Goal: Transaction & Acquisition: Purchase product/service

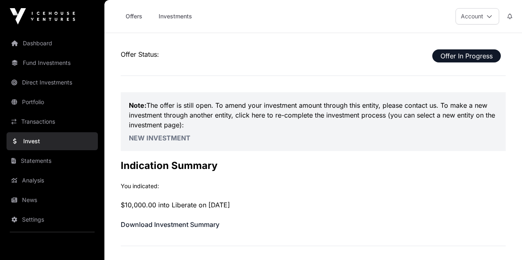
click at [490, 13] on icon at bounding box center [490, 16] width 6 height 6
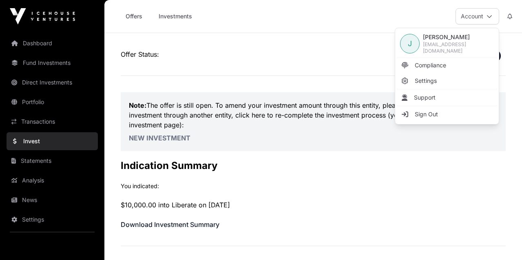
click at [435, 112] on span "Sign Out" at bounding box center [426, 114] width 23 height 8
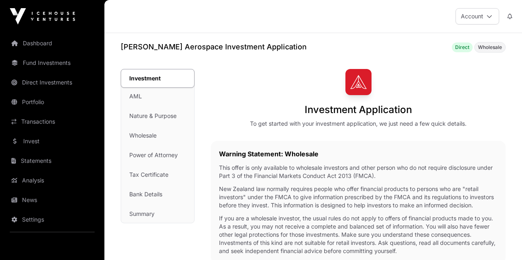
click at [483, 20] on button "Account" at bounding box center [478, 16] width 44 height 16
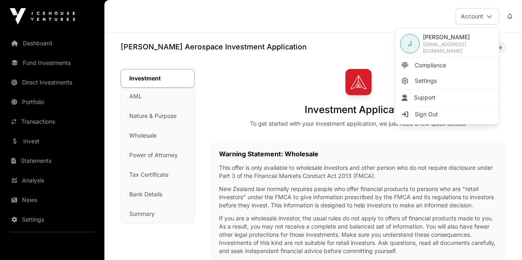
click at [483, 20] on button "Account" at bounding box center [478, 16] width 44 height 16
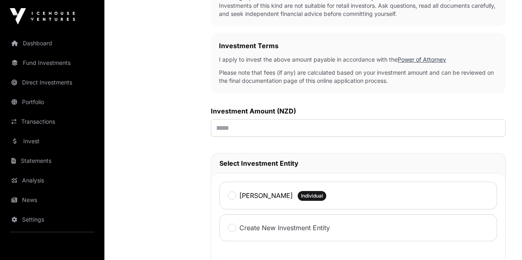
scroll to position [238, 0]
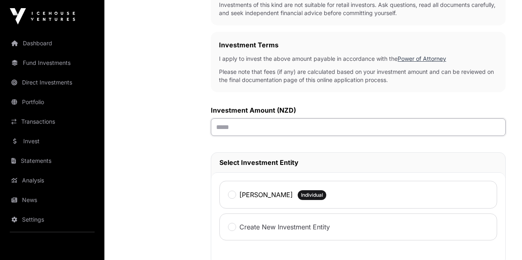
click at [241, 123] on input "text" at bounding box center [358, 127] width 295 height 18
type input "******"
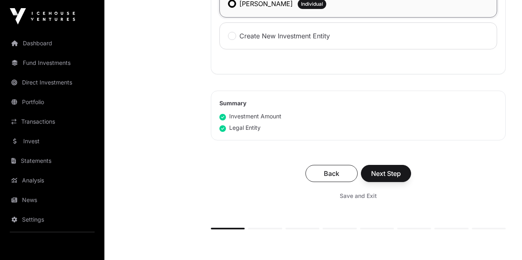
scroll to position [431, 0]
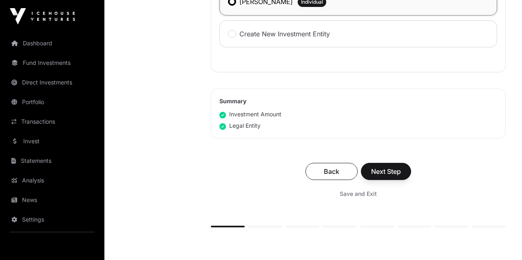
click at [390, 167] on button "Next Step" at bounding box center [386, 171] width 50 height 17
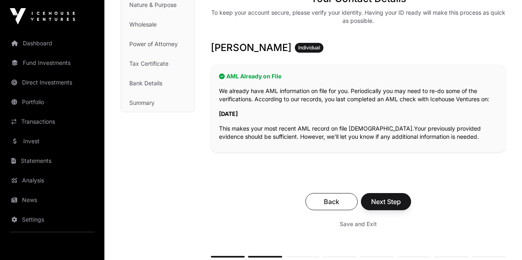
scroll to position [112, 0]
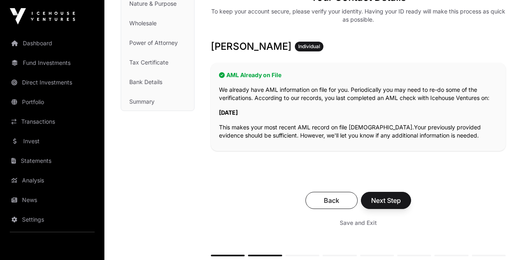
click at [395, 199] on span "Next Step" at bounding box center [386, 200] width 30 height 10
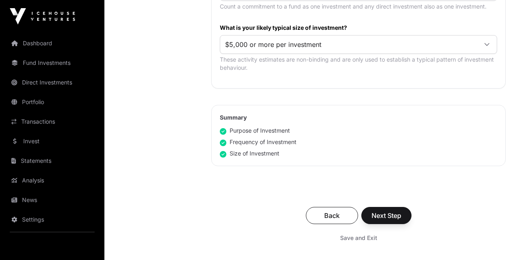
scroll to position [490, 0]
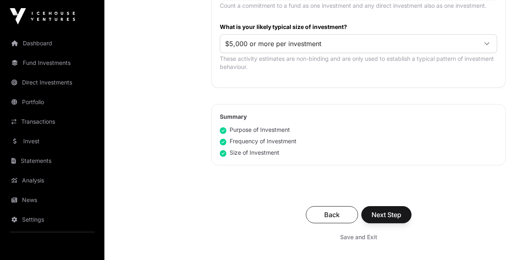
click at [382, 210] on span "Next Step" at bounding box center [387, 215] width 30 height 10
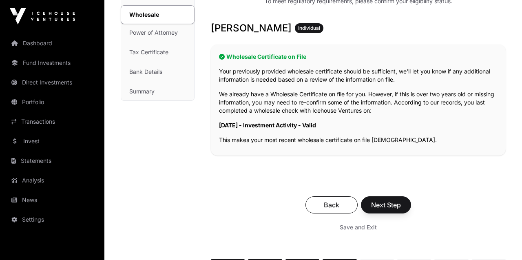
scroll to position [126, 0]
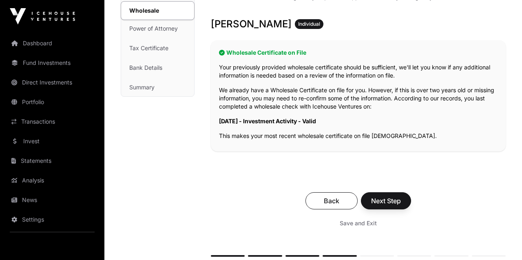
click at [384, 199] on span "Next Step" at bounding box center [386, 201] width 30 height 10
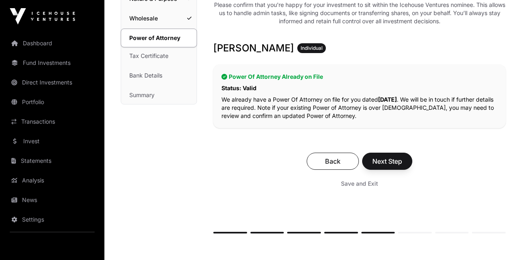
scroll to position [120, 0]
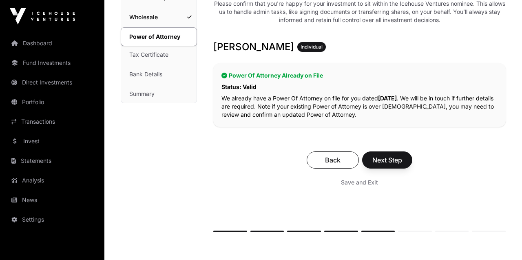
click at [388, 162] on span "Next Step" at bounding box center [387, 160] width 30 height 10
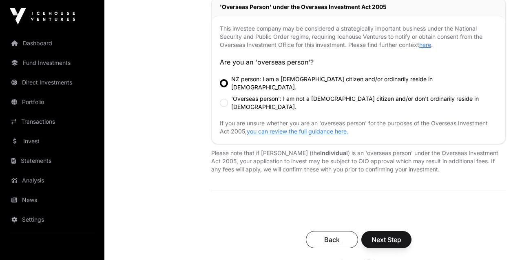
scroll to position [287, 0]
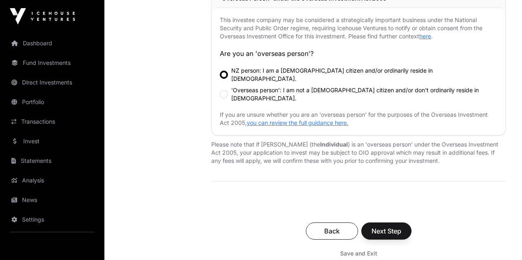
click at [398, 226] on span "Next Step" at bounding box center [387, 231] width 30 height 10
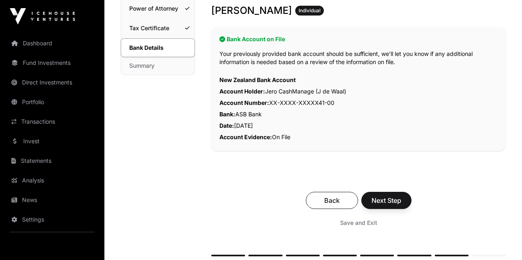
scroll to position [148, 0]
click at [389, 195] on span "Next Step" at bounding box center [387, 200] width 30 height 10
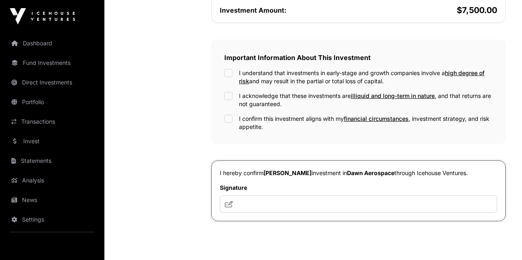
scroll to position [239, 0]
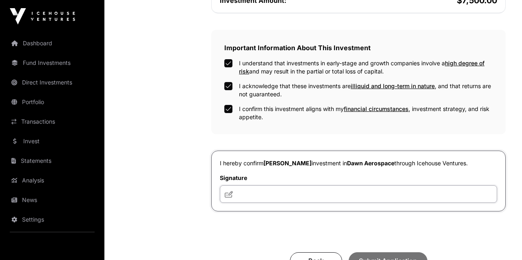
click at [258, 198] on input "text" at bounding box center [358, 194] width 277 height 18
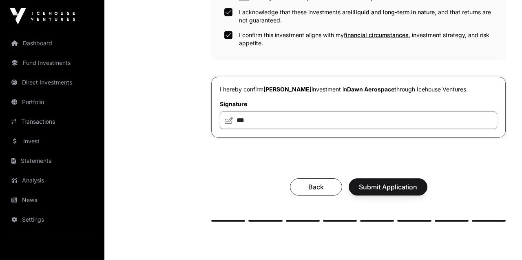
scroll to position [313, 0]
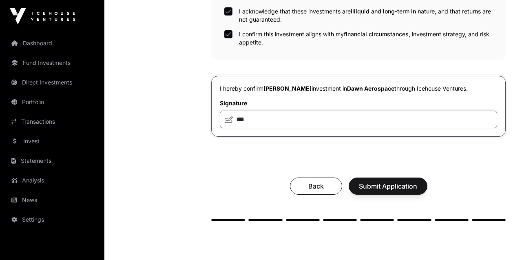
type input "***"
click at [386, 190] on span "Submit Application" at bounding box center [388, 186] width 58 height 10
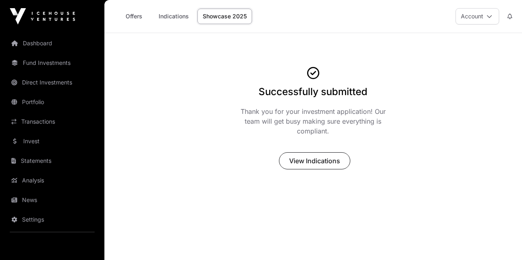
click at [136, 16] on link "Offers" at bounding box center [133, 17] width 33 height 16
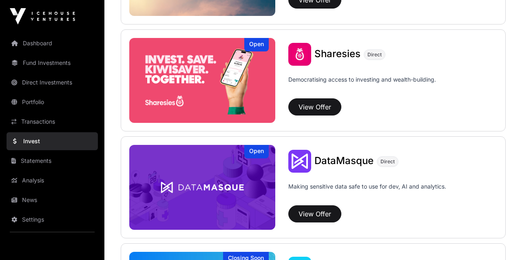
scroll to position [1037, 0]
click at [305, 102] on button "View Offer" at bounding box center [314, 106] width 53 height 17
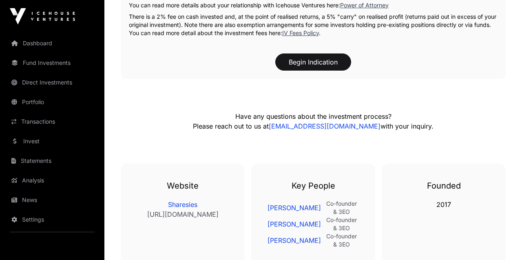
scroll to position [1514, 0]
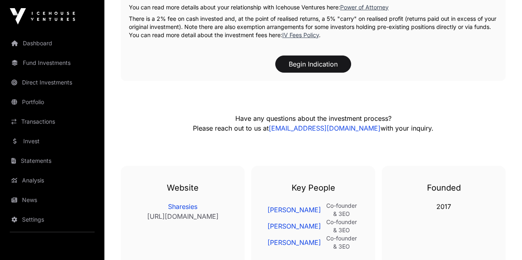
click at [308, 65] on button "Begin Indication" at bounding box center [313, 63] width 76 height 17
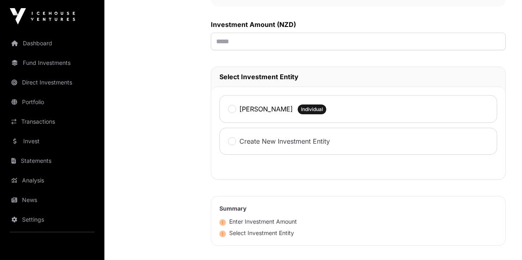
scroll to position [324, 0]
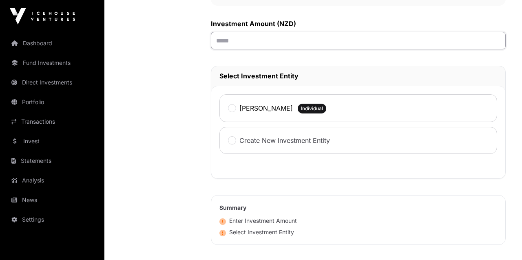
click at [256, 43] on input "text" at bounding box center [358, 41] width 295 height 18
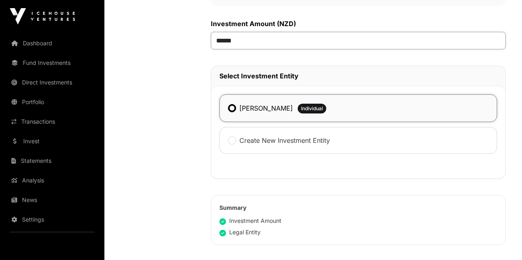
drag, startPoint x: 228, startPoint y: 43, endPoint x: 215, endPoint y: 43, distance: 13.1
click at [215, 43] on input "******" at bounding box center [358, 41] width 295 height 18
drag, startPoint x: 231, startPoint y: 42, endPoint x: 224, endPoint y: 42, distance: 7.4
click at [224, 42] on input "*******" at bounding box center [358, 41] width 295 height 18
type input "*******"
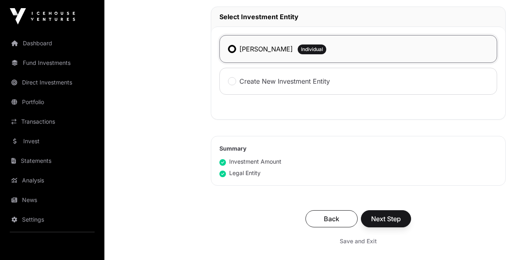
scroll to position [388, 0]
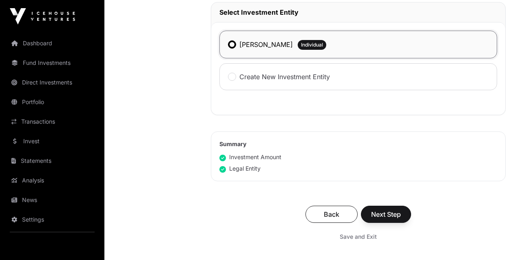
click at [378, 210] on button "Next Step" at bounding box center [386, 214] width 50 height 17
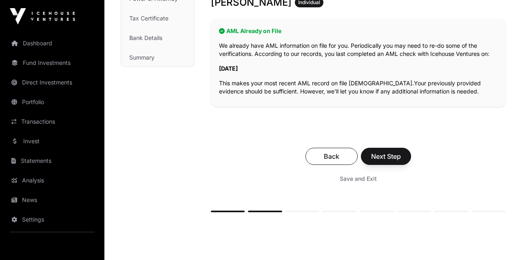
scroll to position [166, 0]
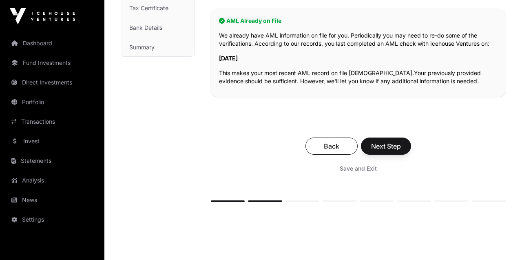
click at [388, 151] on button "Next Step" at bounding box center [386, 145] width 50 height 17
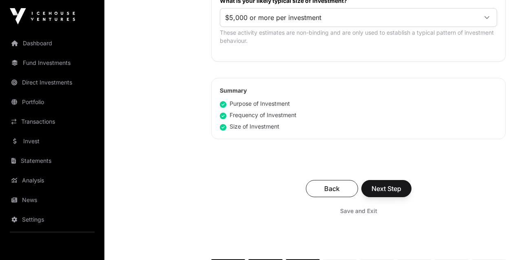
scroll to position [529, 0]
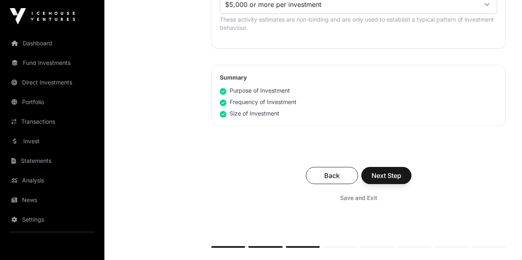
click at [388, 169] on button "Next Step" at bounding box center [386, 175] width 50 height 17
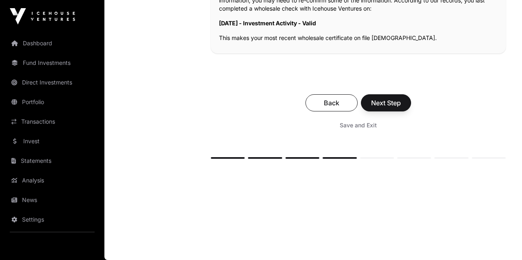
scroll to position [224, 0]
click at [389, 102] on span "Next Step" at bounding box center [386, 103] width 30 height 10
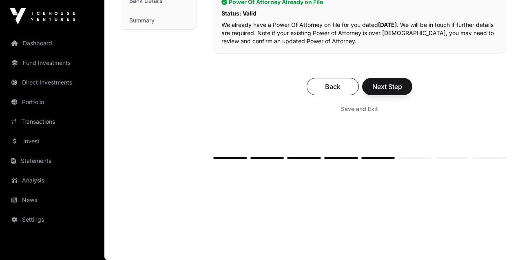
scroll to position [193, 0]
click at [385, 84] on span "Next Step" at bounding box center [387, 87] width 30 height 10
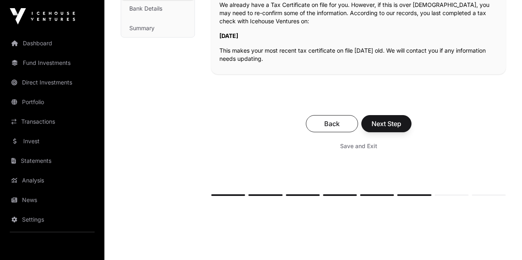
scroll to position [193, 0]
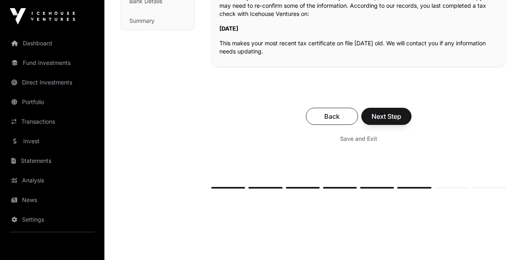
click at [383, 114] on span "Next Step" at bounding box center [387, 116] width 30 height 10
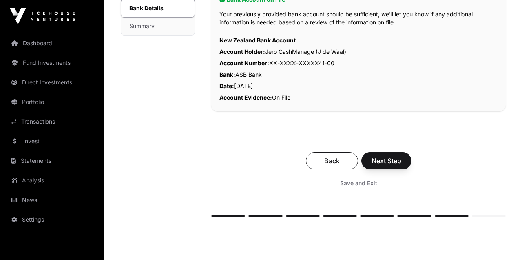
scroll to position [188, 0]
click at [383, 165] on span "Next Step" at bounding box center [387, 160] width 30 height 10
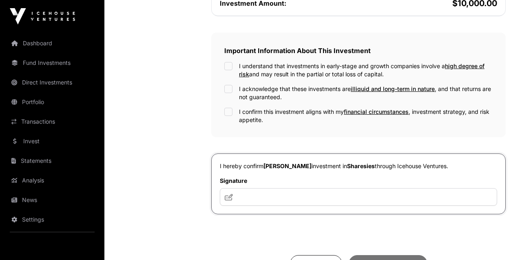
scroll to position [248, 0]
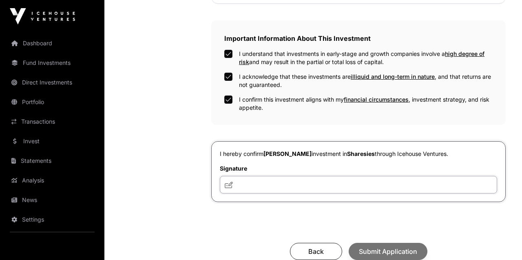
click at [270, 182] on input "text" at bounding box center [358, 185] width 277 height 18
type input "***"
click at [372, 248] on span "Submit Application" at bounding box center [388, 251] width 58 height 10
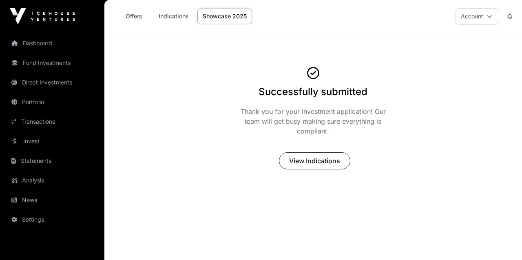
click at [488, 19] on button "Account" at bounding box center [478, 16] width 44 height 16
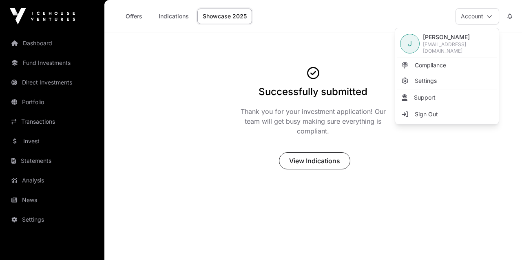
click at [441, 111] on link "Sign Out" at bounding box center [447, 114] width 100 height 15
